Goal: Task Accomplishment & Management: Complete application form

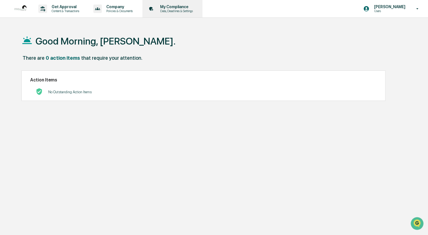
click at [173, 10] on p "Data, Deadlines & Settings" at bounding box center [176, 11] width 40 height 4
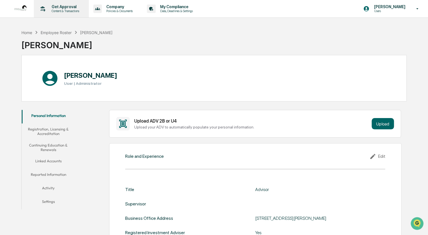
click at [55, 10] on p "Content & Transactions" at bounding box center [64, 11] width 35 height 4
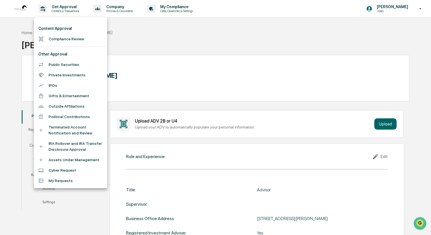
click at [61, 40] on li "Compliance Review" at bounding box center [70, 39] width 73 height 10
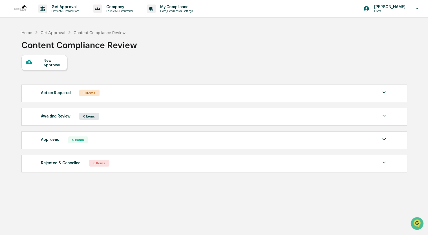
click at [45, 62] on div "New Approval" at bounding box center [52, 62] width 19 height 9
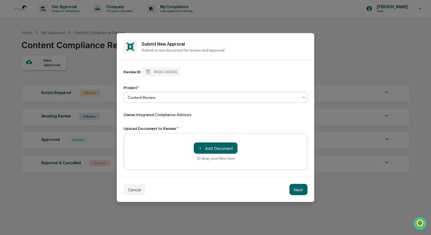
click at [142, 96] on div at bounding box center [213, 98] width 171 height 6
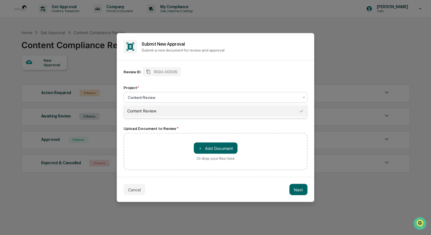
click at [142, 112] on div "Content Review" at bounding box center [215, 110] width 183 height 11
click at [162, 99] on div at bounding box center [213, 98] width 171 height 6
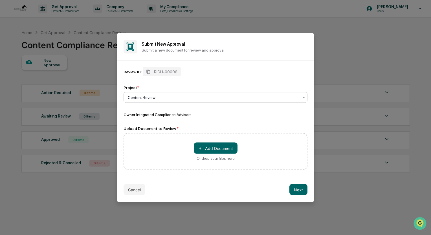
click at [162, 99] on div at bounding box center [213, 98] width 171 height 6
click at [195, 82] on div "Review ID: RIGH-00006 Project * option Content Review, selected. Content Review…" at bounding box center [215, 92] width 184 height 50
click at [218, 152] on button "＋ Add Document" at bounding box center [216, 148] width 44 height 11
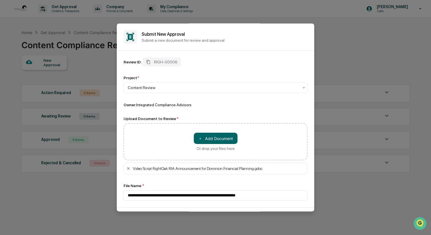
scroll to position [22, 0]
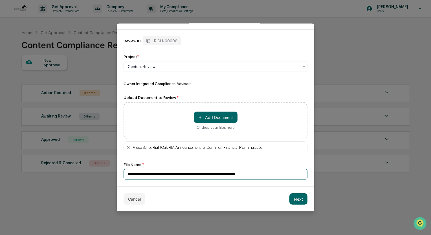
click at [139, 175] on input "**********" at bounding box center [215, 174] width 184 height 10
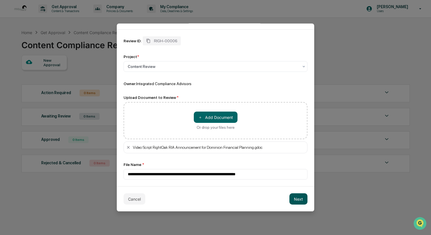
click at [291, 197] on button "Next" at bounding box center [298, 198] width 18 height 11
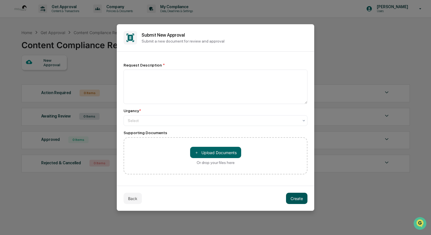
scroll to position [0, 0]
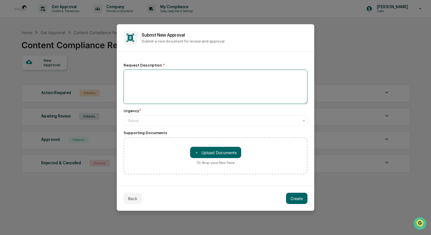
click at [185, 94] on textarea at bounding box center [215, 87] width 184 height 34
type textarea "**********"
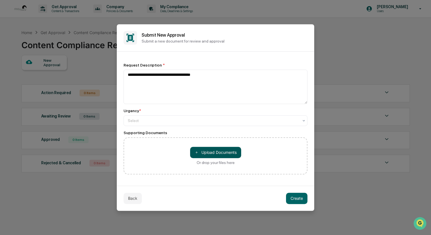
click at [216, 153] on button "＋ Upload Documents" at bounding box center [215, 152] width 51 height 11
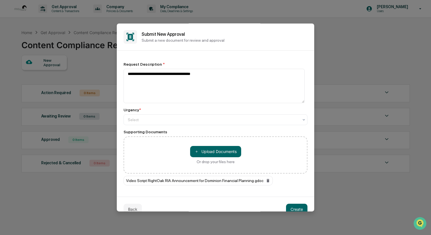
scroll to position [10, 0]
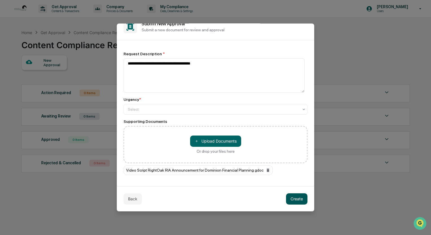
click at [297, 200] on button "Create" at bounding box center [296, 198] width 21 height 11
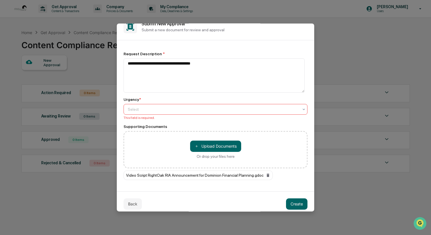
click at [175, 110] on div at bounding box center [213, 110] width 171 height 6
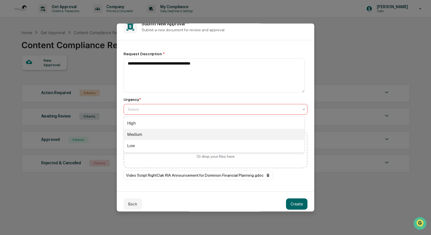
click at [135, 136] on div "Medium" at bounding box center [214, 134] width 180 height 11
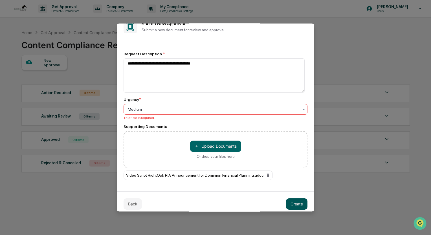
click at [290, 204] on button "Create" at bounding box center [296, 203] width 21 height 11
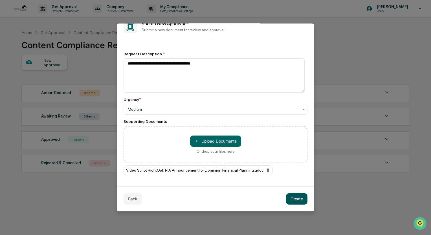
click at [292, 198] on button "Create" at bounding box center [296, 198] width 21 height 11
click at [295, 197] on button "Create" at bounding box center [296, 198] width 21 height 11
click at [221, 172] on div "Video Script RightOak RIA Announcement for Dominion Financial Planning.gdoc" at bounding box center [197, 170] width 149 height 10
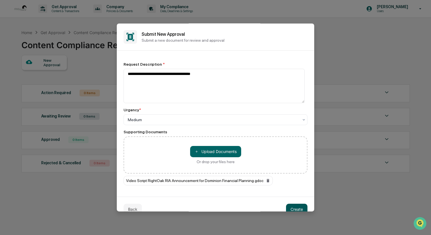
click at [291, 207] on button "Create" at bounding box center [296, 209] width 21 height 11
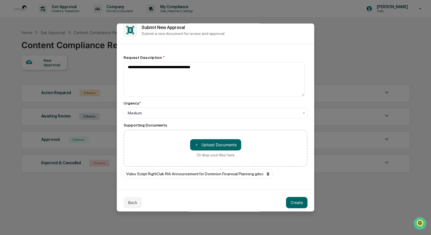
scroll to position [10, 0]
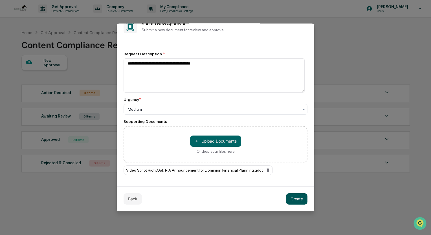
click at [292, 196] on button "Create" at bounding box center [296, 198] width 21 height 11
click at [291, 201] on button "Create" at bounding box center [296, 198] width 21 height 11
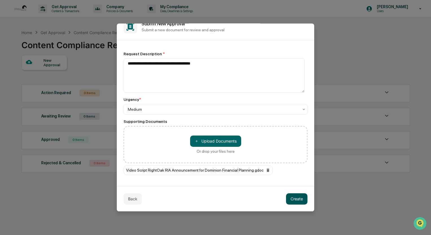
click at [291, 201] on button "Create" at bounding box center [296, 198] width 21 height 11
click at [144, 170] on div "Video Script RightOak RIA Announcement for Dominion Financial Planning.gdoc" at bounding box center [197, 170] width 149 height 10
click at [292, 198] on button "Create" at bounding box center [296, 198] width 21 height 11
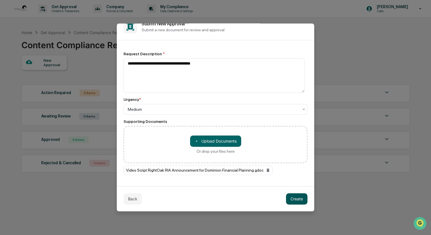
click at [292, 197] on button "Create" at bounding box center [296, 198] width 21 height 11
click at [133, 200] on button "Back" at bounding box center [132, 198] width 18 height 11
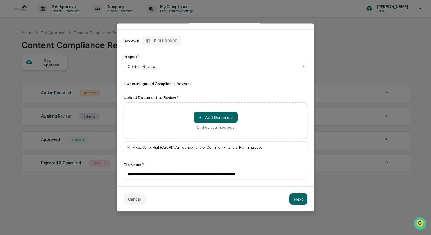
scroll to position [0, 0]
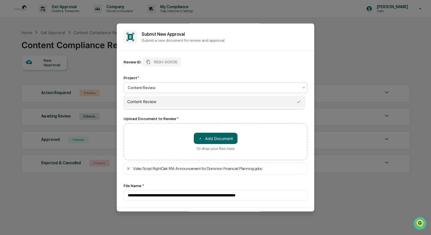
click at [171, 87] on div at bounding box center [213, 88] width 171 height 6
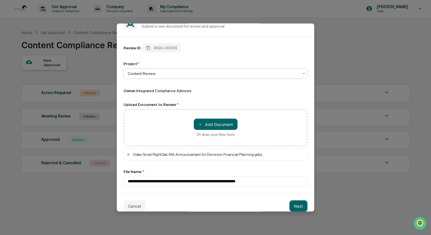
scroll to position [22, 0]
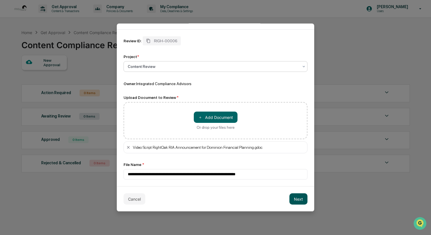
click at [294, 200] on button "Next" at bounding box center [298, 198] width 18 height 11
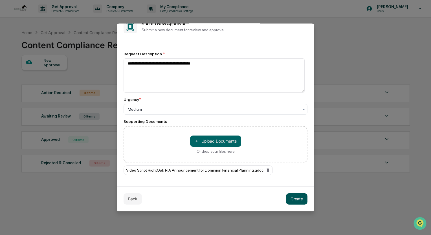
scroll to position [11, 0]
click at [294, 200] on button "Create" at bounding box center [296, 198] width 21 height 11
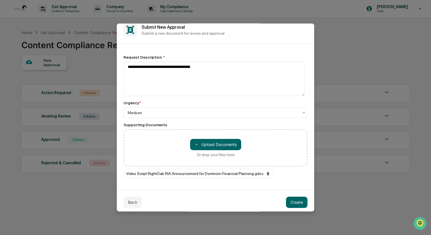
scroll to position [10, 0]
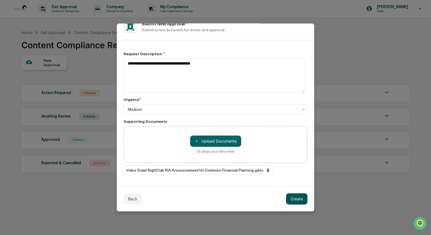
click at [290, 197] on button "Create" at bounding box center [296, 198] width 21 height 11
click at [294, 197] on button at bounding box center [301, 198] width 14 height 11
click at [290, 197] on button "Create" at bounding box center [296, 198] width 21 height 11
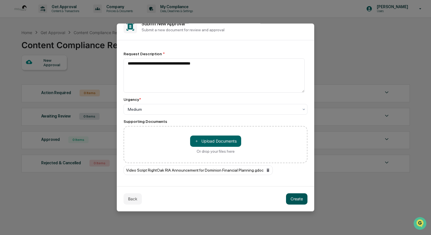
click at [290, 197] on button "Create" at bounding box center [296, 198] width 21 height 11
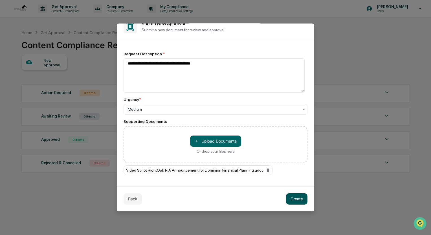
click at [298, 201] on button "Create" at bounding box center [296, 198] width 21 height 11
click at [136, 198] on button "Back" at bounding box center [132, 198] width 18 height 11
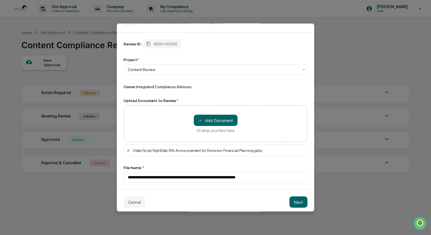
scroll to position [22, 0]
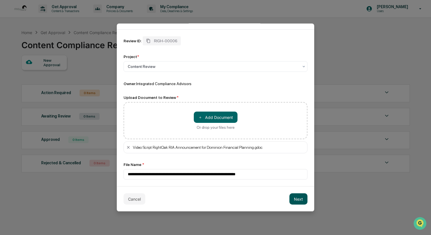
click at [299, 204] on button "Next" at bounding box center [298, 198] width 18 height 11
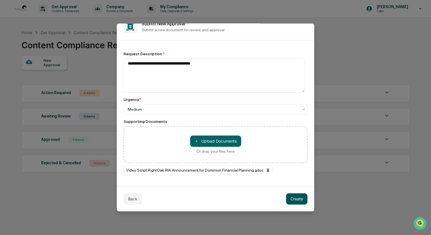
scroll to position [11, 0]
click at [298, 201] on button "Create" at bounding box center [296, 198] width 21 height 11
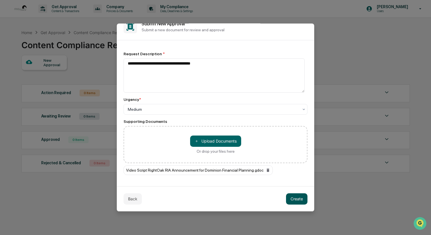
click at [298, 201] on button "Create" at bounding box center [296, 198] width 21 height 11
click at [298, 201] on button at bounding box center [301, 198] width 14 height 11
click at [298, 201] on button "Create" at bounding box center [296, 198] width 21 height 11
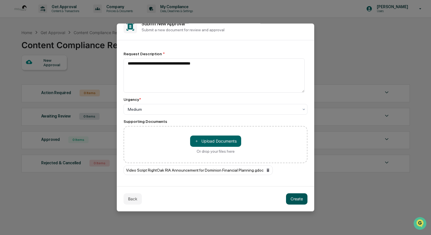
click at [298, 201] on button "Create" at bounding box center [296, 198] width 21 height 11
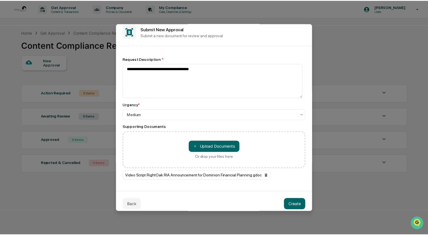
scroll to position [10, 0]
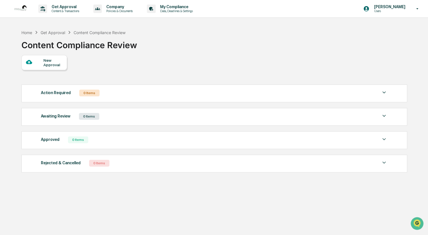
click at [49, 66] on div "New Approval" at bounding box center [52, 62] width 19 height 9
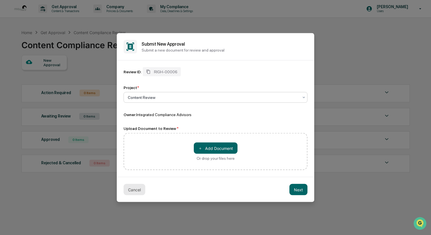
click at [142, 190] on button "Cancel" at bounding box center [134, 189] width 22 height 11
